Goal: Task Accomplishment & Management: Complete application form

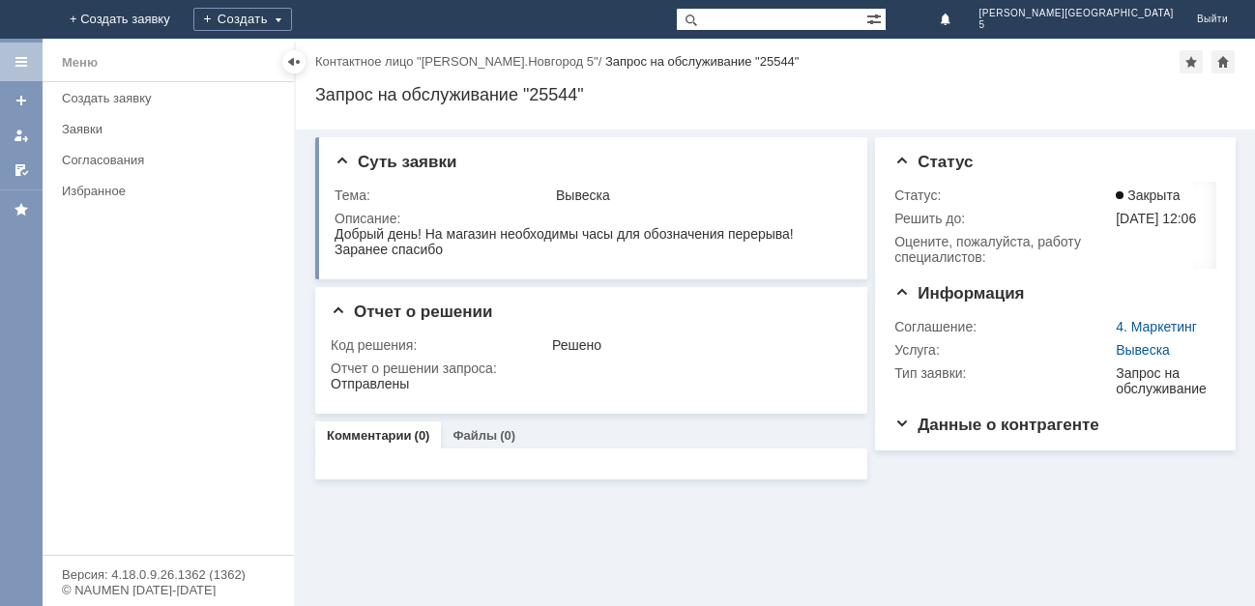
click at [23, 19] on img at bounding box center [23, 19] width 0 height 0
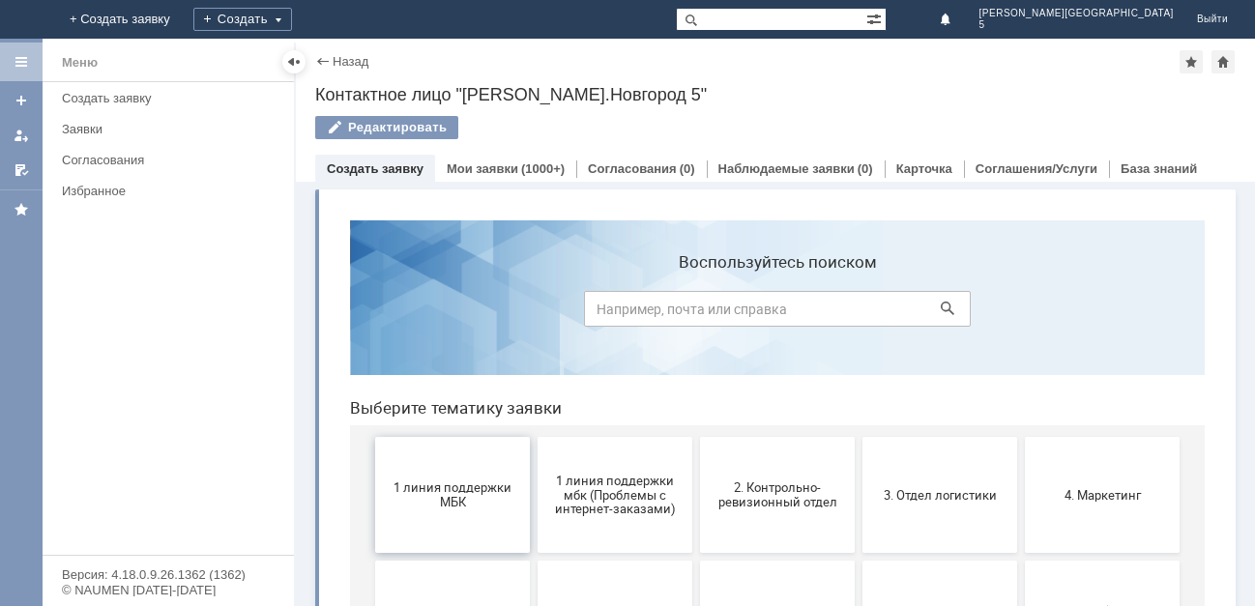
click at [427, 502] on span "1 линия поддержки МБК" at bounding box center [452, 494] width 143 height 29
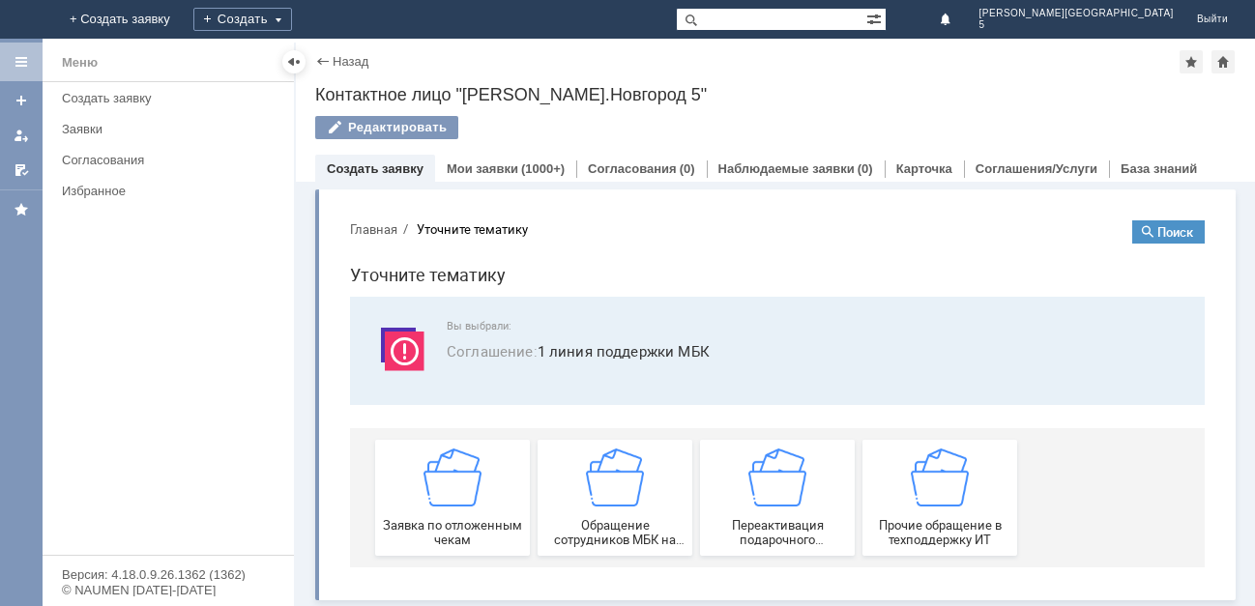
click at [427, 502] on img at bounding box center [452, 478] width 58 height 58
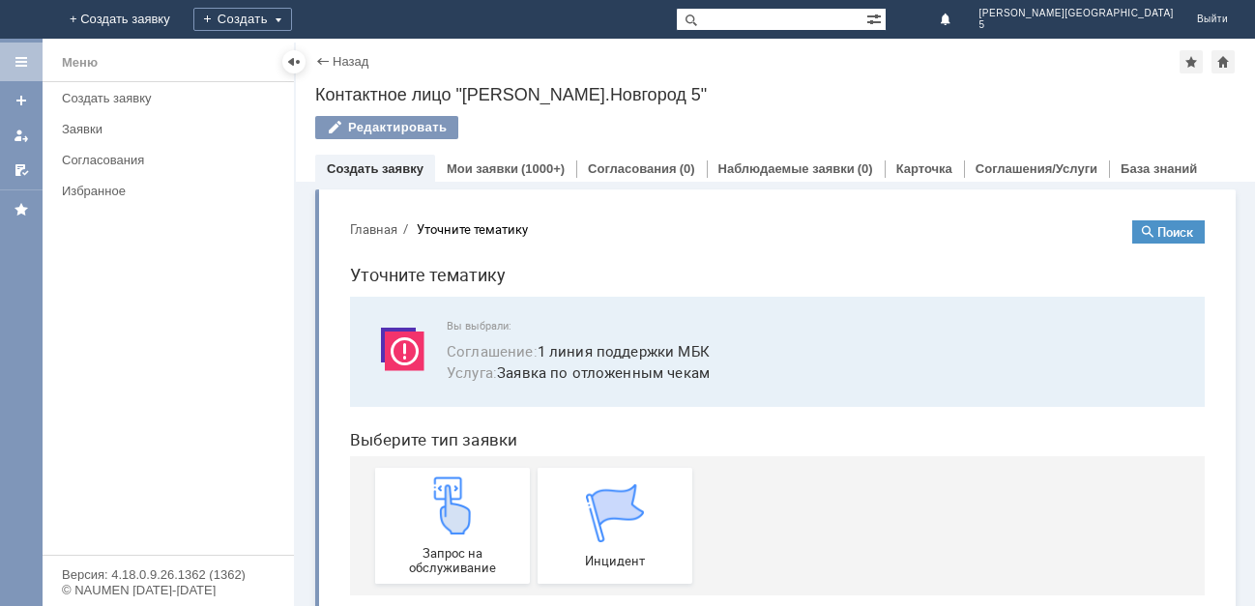
click at [427, 502] on img at bounding box center [452, 506] width 58 height 58
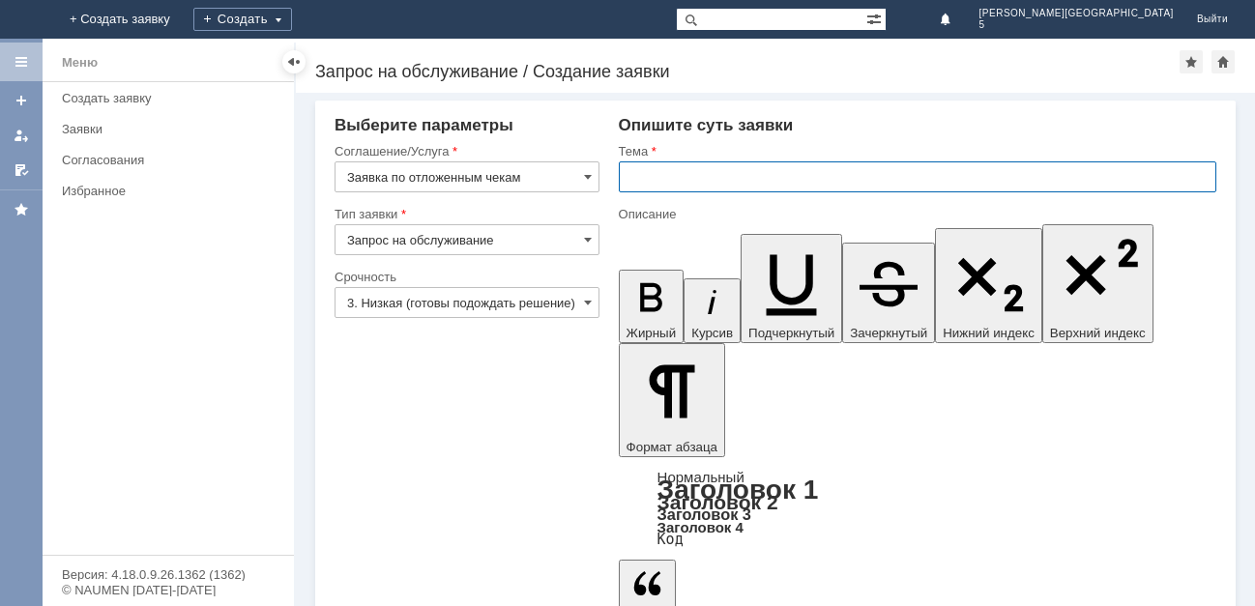
click at [670, 167] on input "text" at bounding box center [917, 176] width 597 height 31
type input "отл чек 17.08"
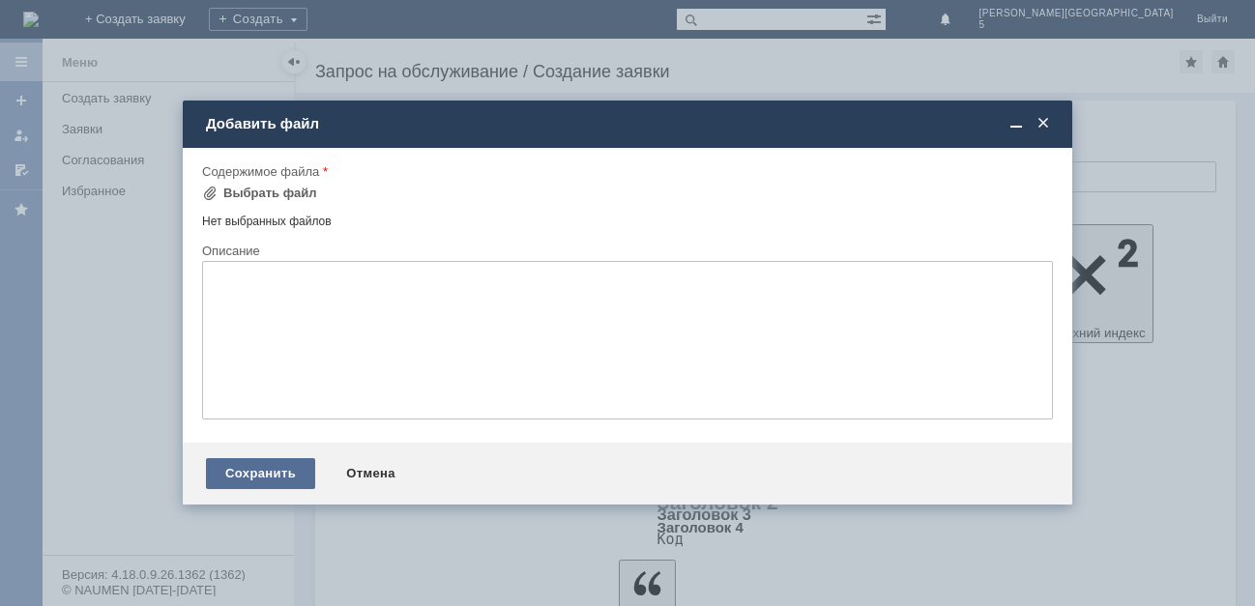
click at [246, 474] on div "Сохранить" at bounding box center [260, 473] width 109 height 31
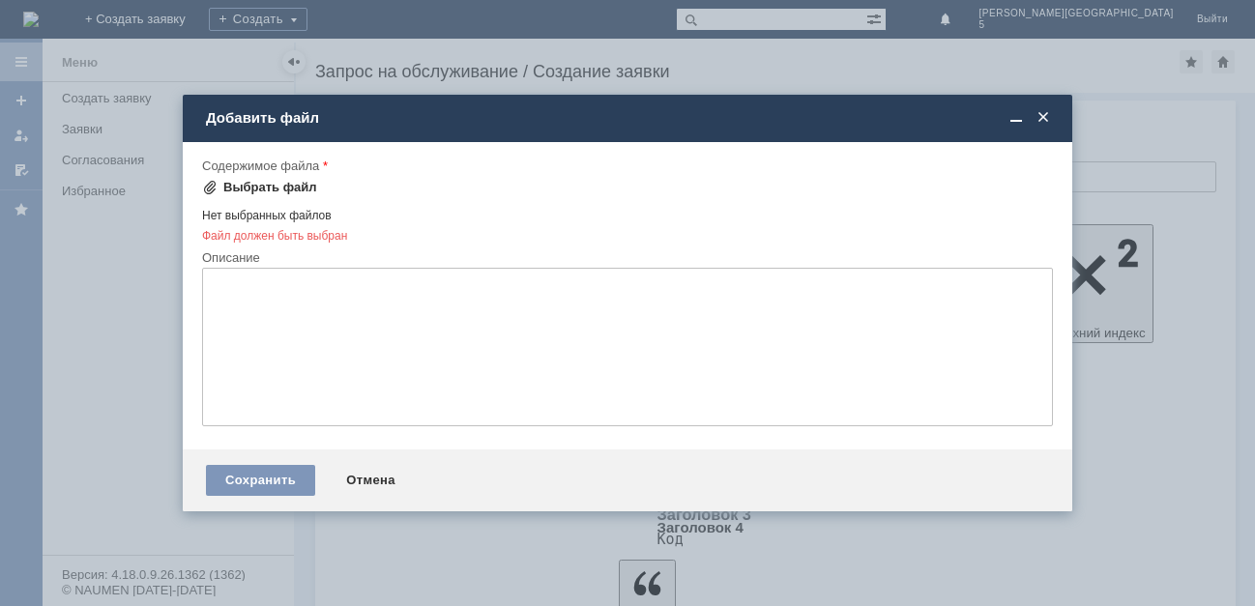
click at [248, 185] on div "Выбрать файл" at bounding box center [270, 187] width 94 height 15
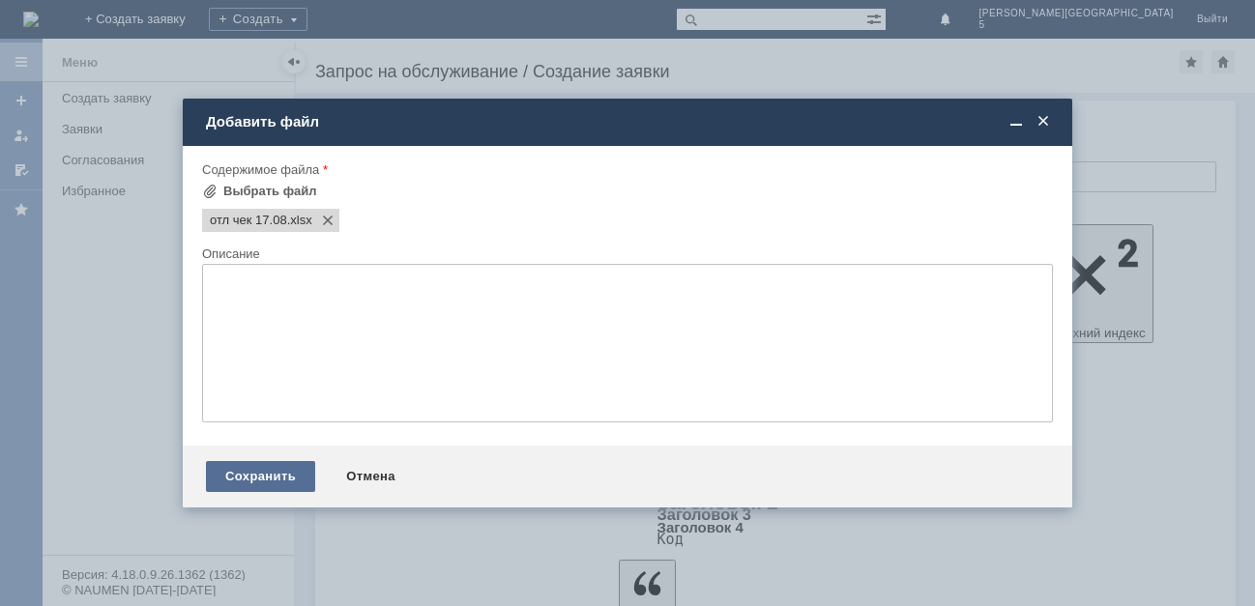
click at [217, 463] on div "Сохранить" at bounding box center [260, 476] width 109 height 31
